Goal: Find specific page/section: Find specific page/section

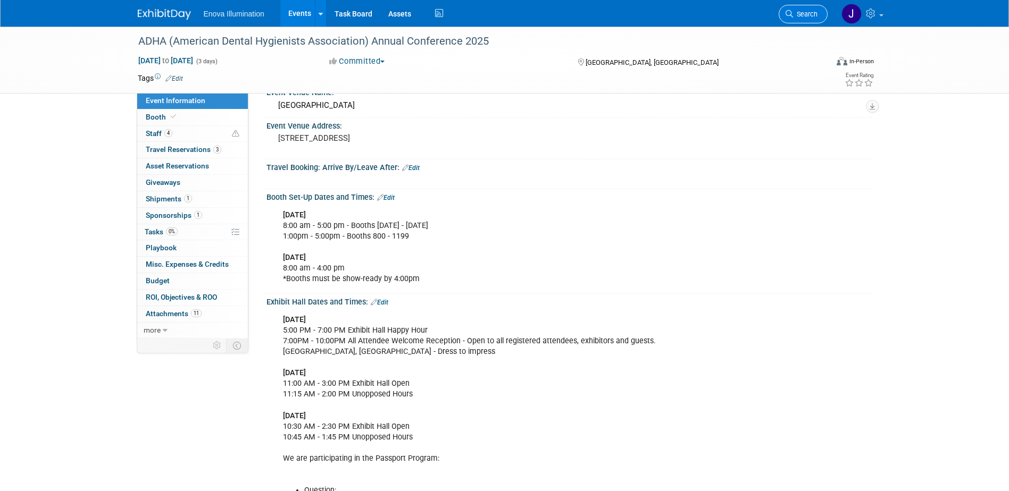
click at [817, 15] on link "Search" at bounding box center [802, 14] width 49 height 19
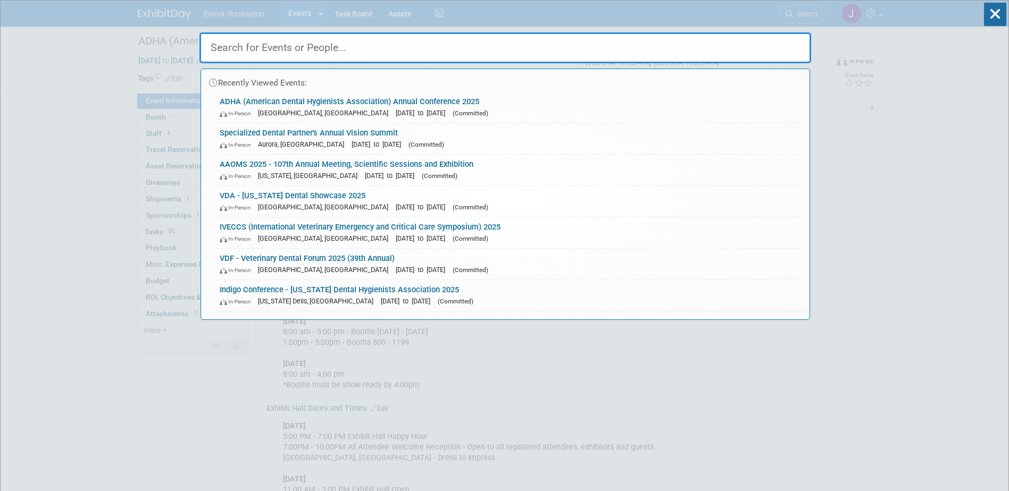
click at [545, 53] on input "text" at bounding box center [504, 47] width 611 height 31
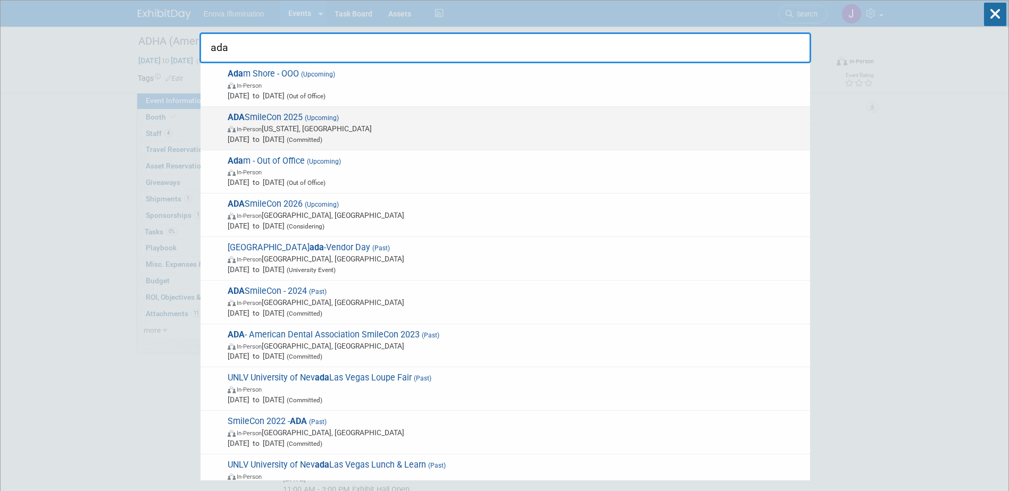
type input "ada"
click at [272, 116] on span "[PERSON_NAME] 2025 (Upcoming) In-Person [US_STATE], [GEOGRAPHIC_DATA] [DATE] to…" at bounding box center [514, 128] width 580 height 32
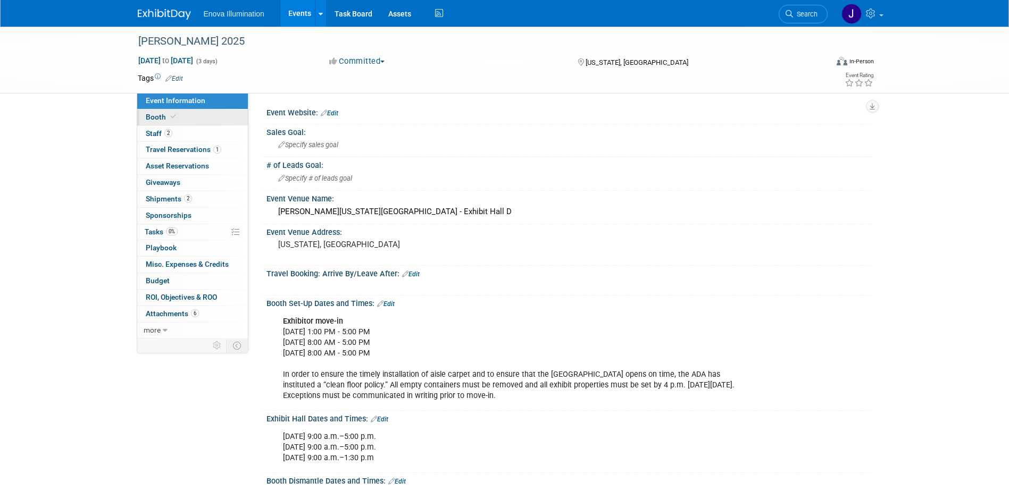
click at [201, 120] on link "Booth" at bounding box center [192, 118] width 111 height 16
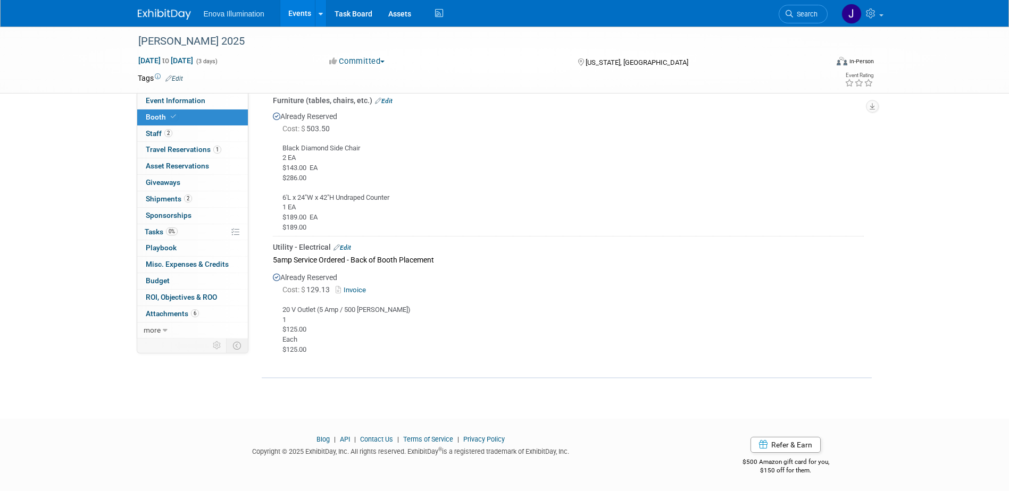
scroll to position [691, 0]
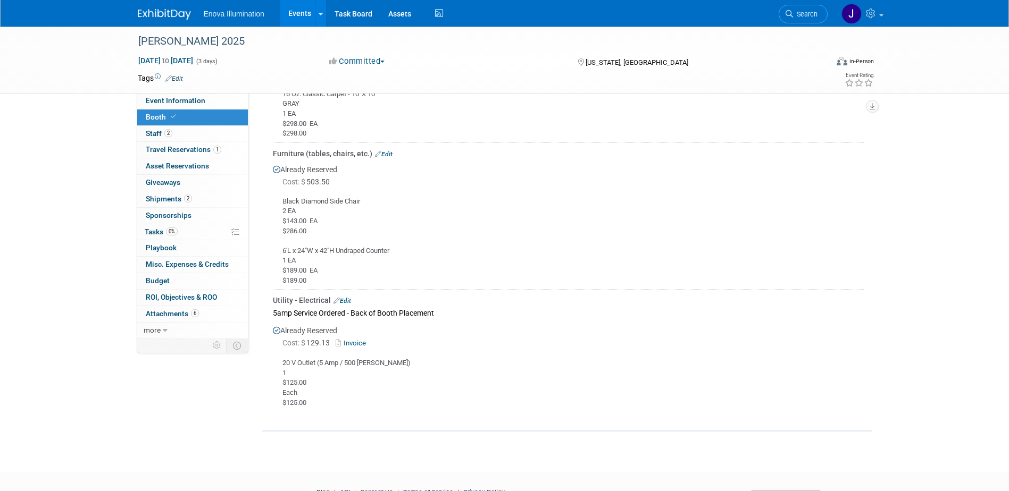
click at [155, 11] on img at bounding box center [164, 14] width 53 height 11
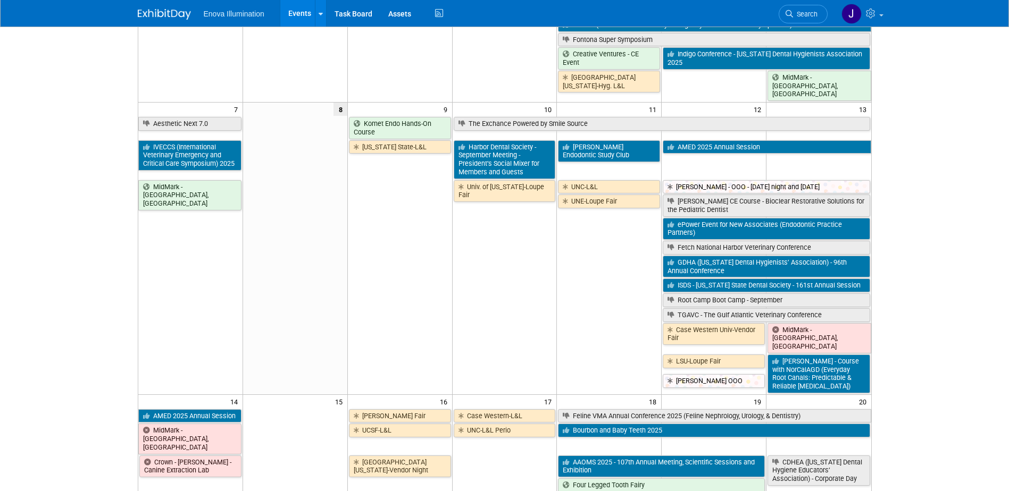
scroll to position [160, 0]
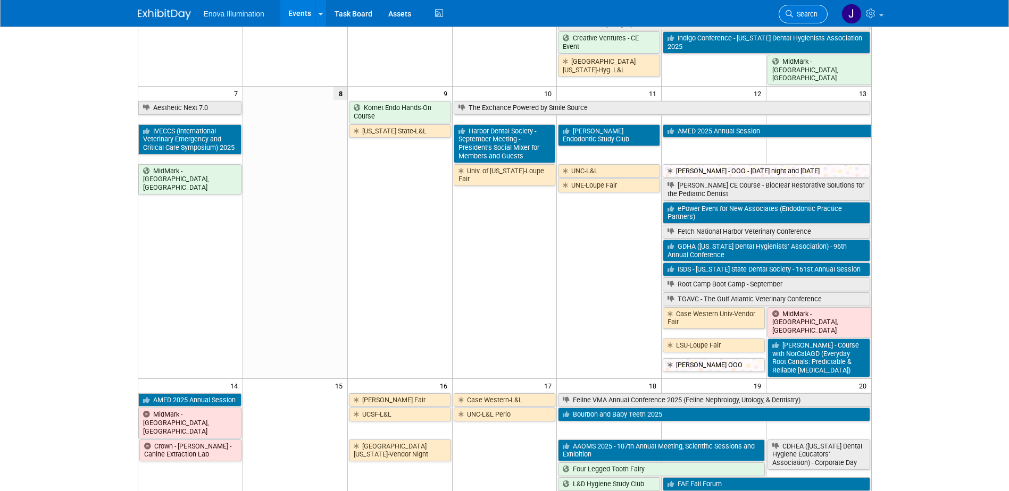
click at [798, 10] on span "Search" at bounding box center [805, 14] width 24 height 8
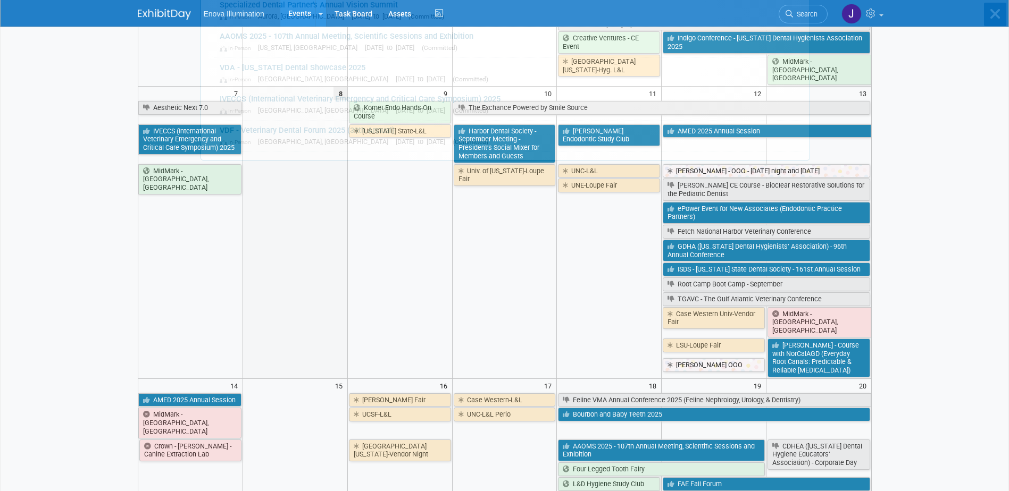
scroll to position [0, 0]
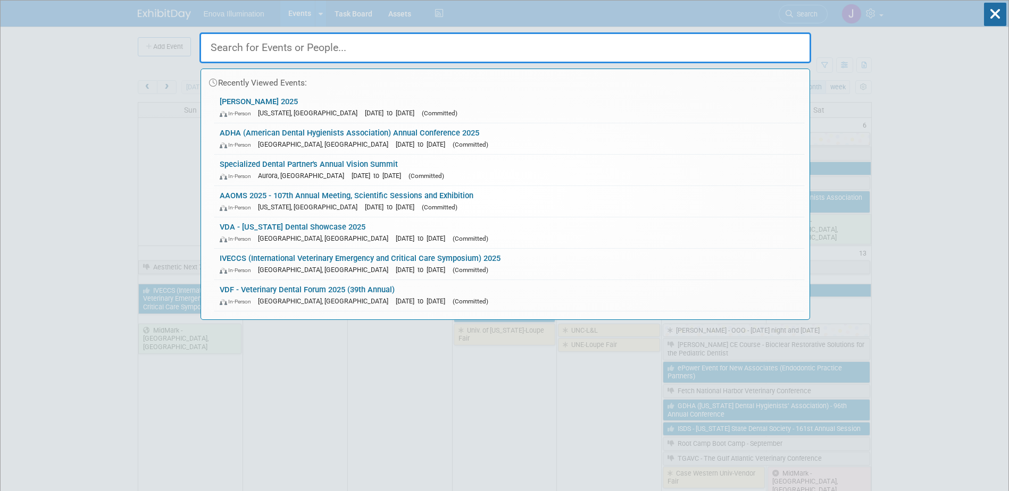
click at [731, 49] on input "text" at bounding box center [504, 47] width 611 height 31
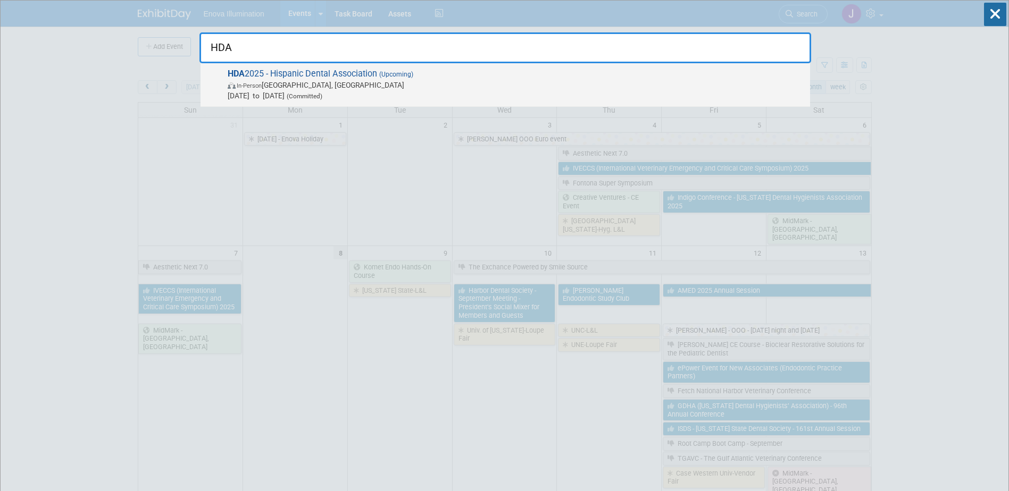
type input "HDA"
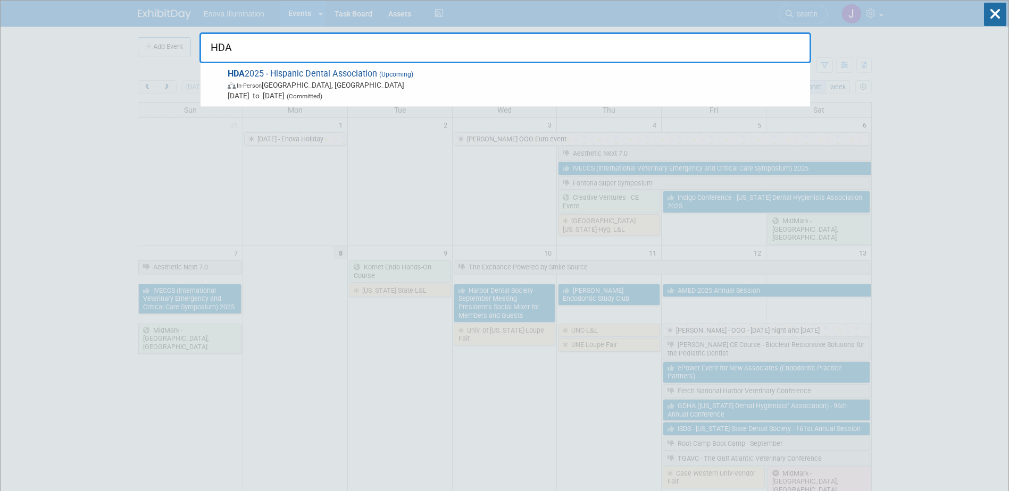
click at [290, 71] on span "HDA 2025 - Hispanic Dental Association (Upcoming) In-Person Fort Lauderdale, FL…" at bounding box center [514, 85] width 580 height 32
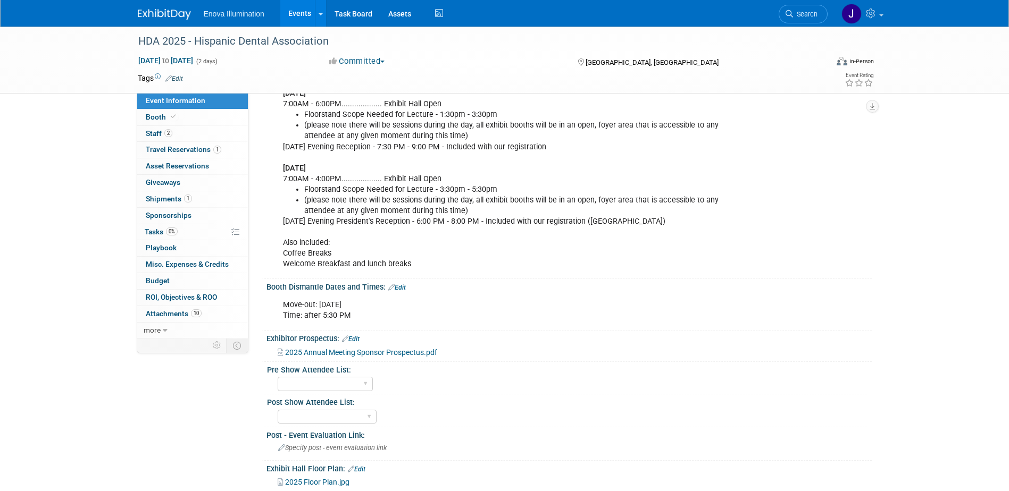
scroll to position [372, 0]
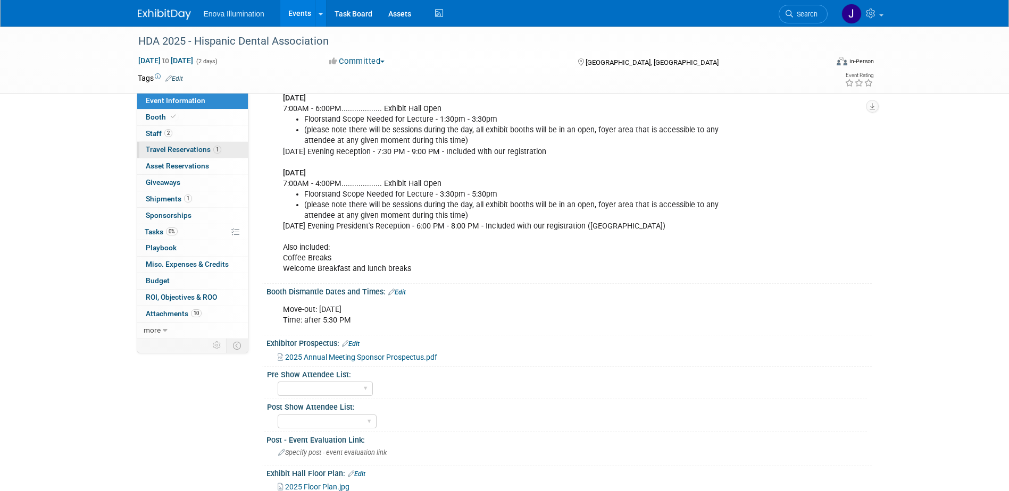
click at [178, 154] on link "1 Travel Reservations 1" at bounding box center [192, 150] width 111 height 16
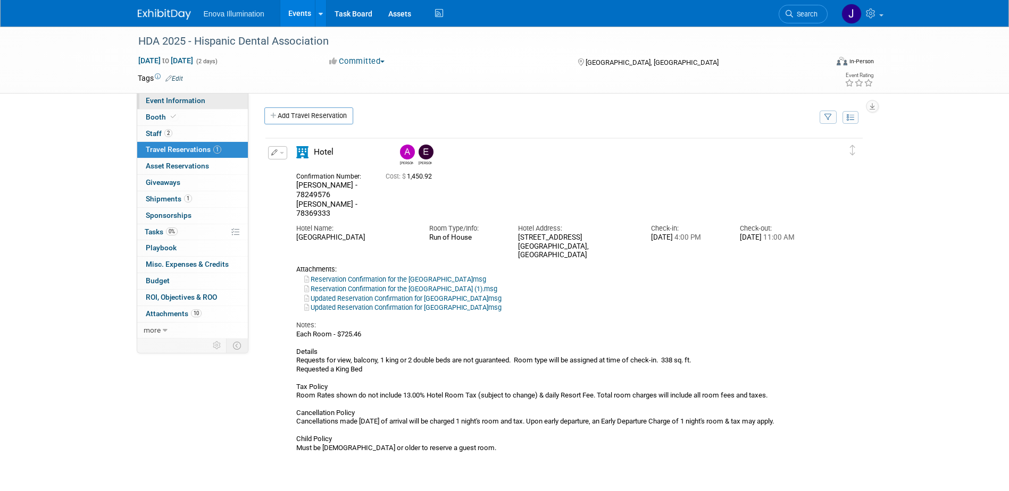
click at [217, 96] on link "Event Information" at bounding box center [192, 101] width 111 height 16
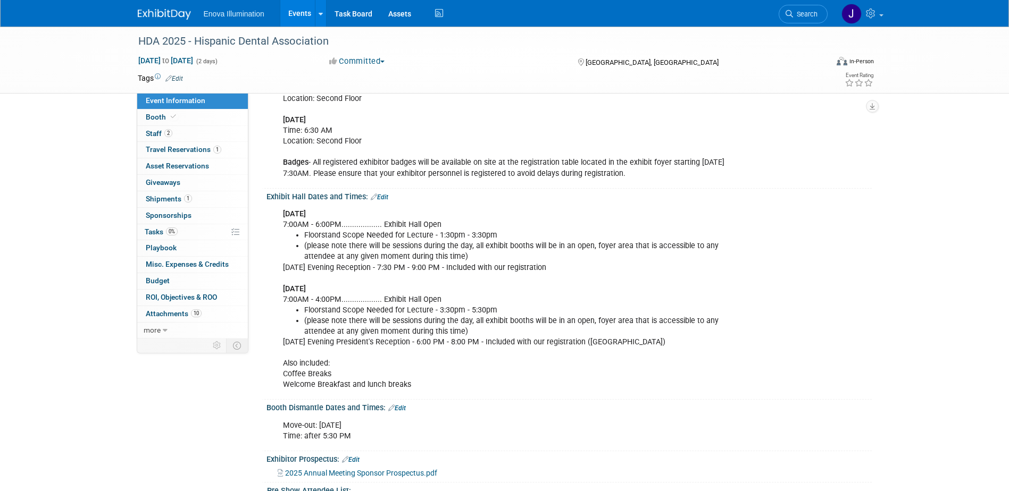
scroll to position [266, 0]
